Goal: Download file/media

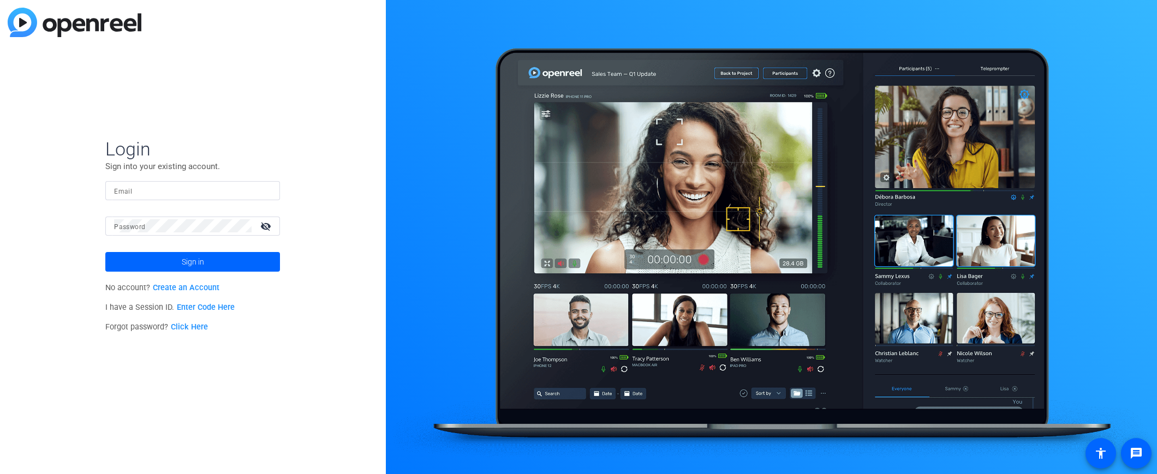
click at [149, 191] on input "Email" at bounding box center [192, 190] width 157 height 13
type input "[EMAIL_ADDRESS][DOMAIN_NAME]"
click at [167, 235] on mat-form-field "Password visibility_off" at bounding box center [192, 234] width 175 height 35
click at [105, 252] on button "Sign in" at bounding box center [192, 262] width 175 height 20
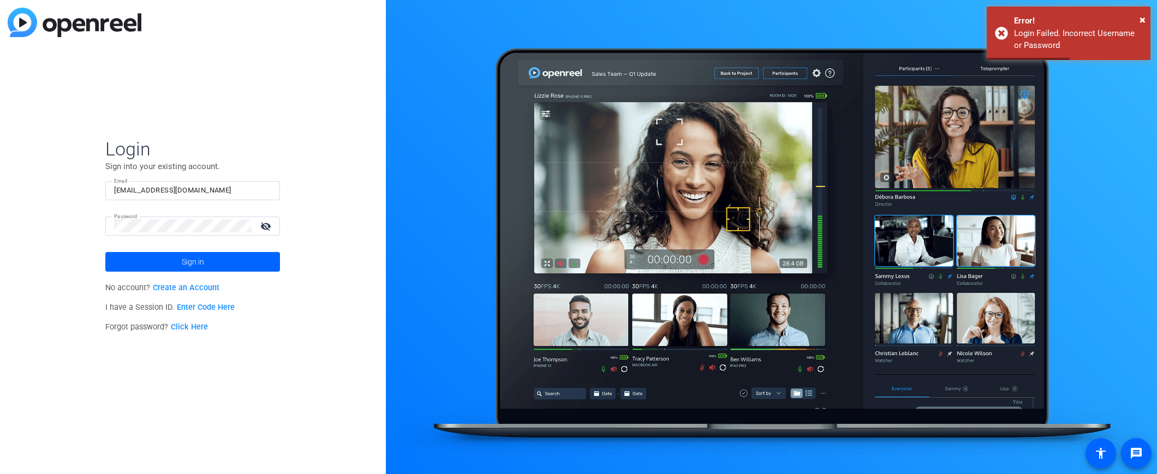
click at [263, 225] on mat-icon "visibility_off" at bounding box center [267, 226] width 26 height 16
click at [165, 234] on div at bounding box center [183, 226] width 138 height 19
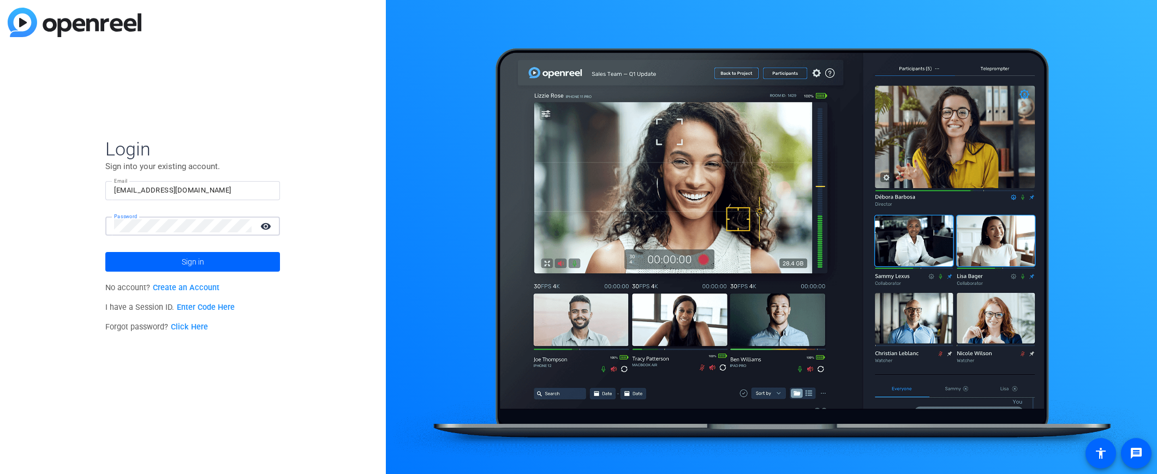
click at [105, 252] on button "Sign in" at bounding box center [192, 262] width 175 height 20
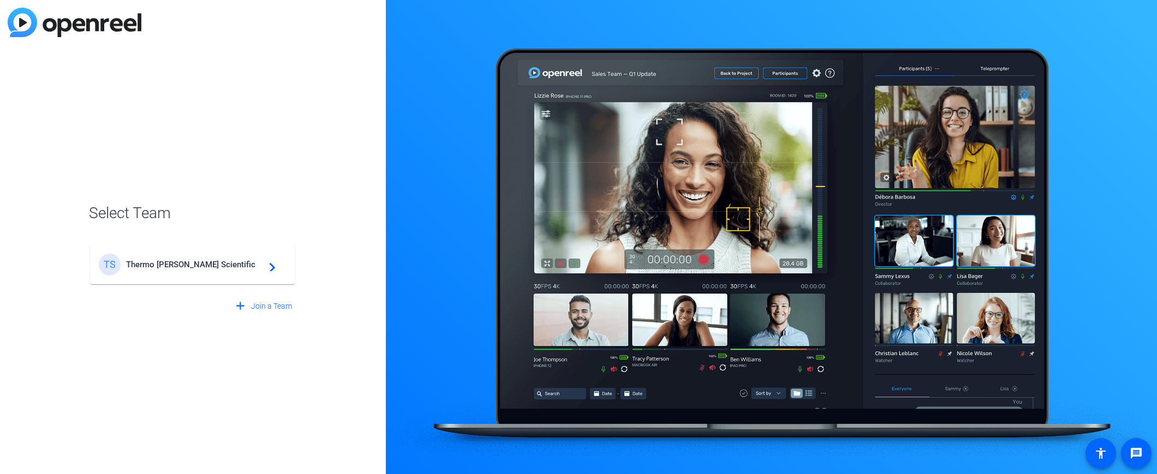
click at [175, 255] on div "TS Thermo [PERSON_NAME] Scientific navigate_next" at bounding box center [193, 265] width 188 height 22
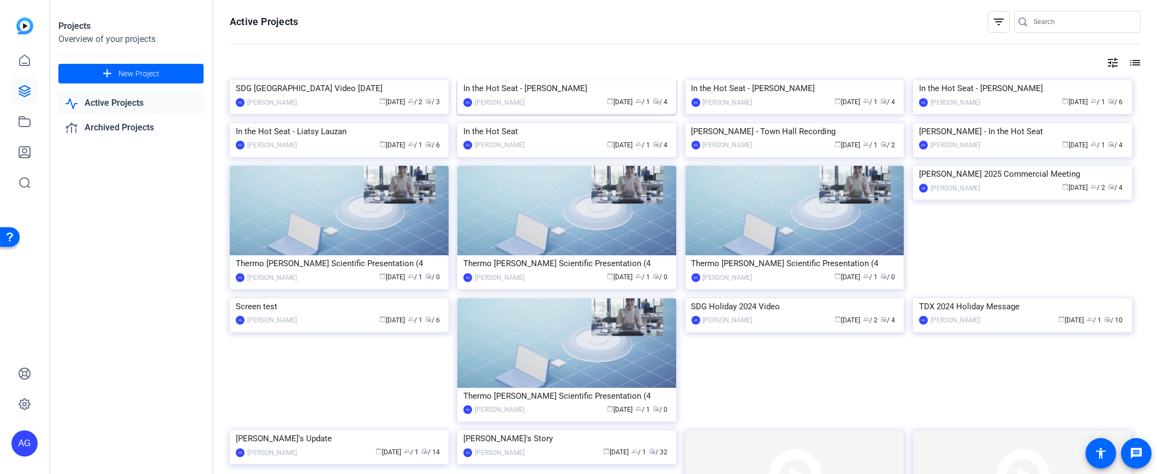
click at [530, 108] on div "calendar_today [DATE] group / 1 radio / 4" at bounding box center [600, 102] width 140 height 11
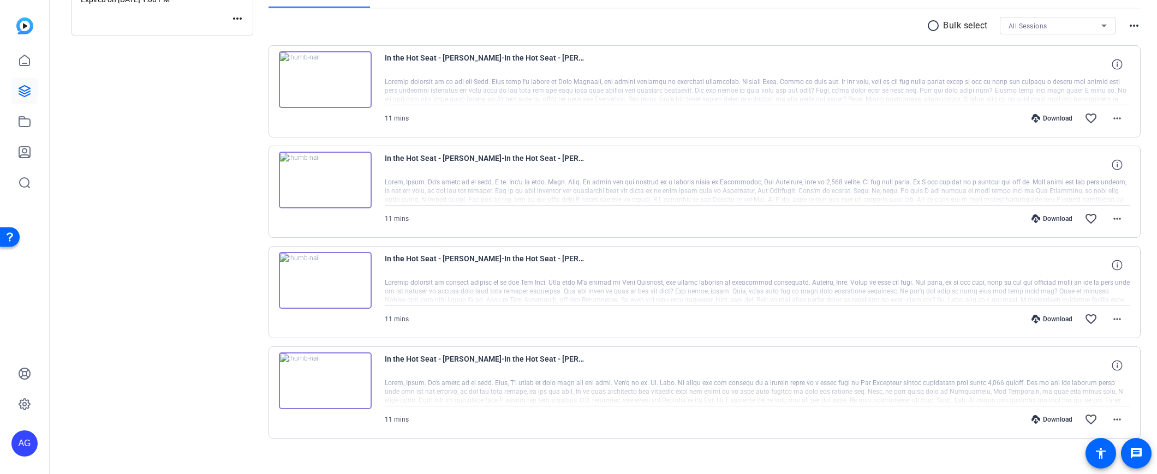
scroll to position [206, 0]
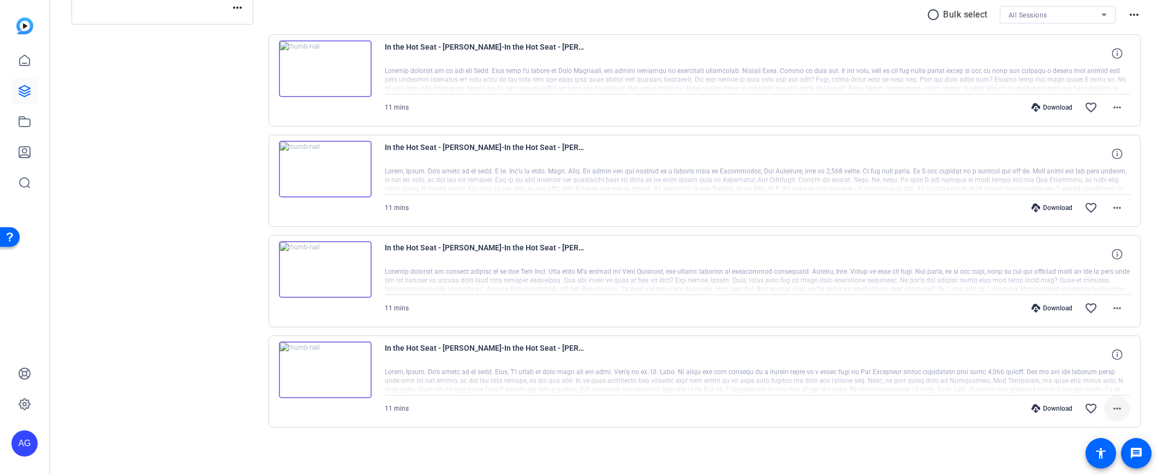
click at [1118, 408] on mat-icon "more_horiz" at bounding box center [1117, 408] width 13 height 13
click at [1096, 300] on span "Download MP4" at bounding box center [1083, 302] width 66 height 13
